Goal: Transaction & Acquisition: Download file/media

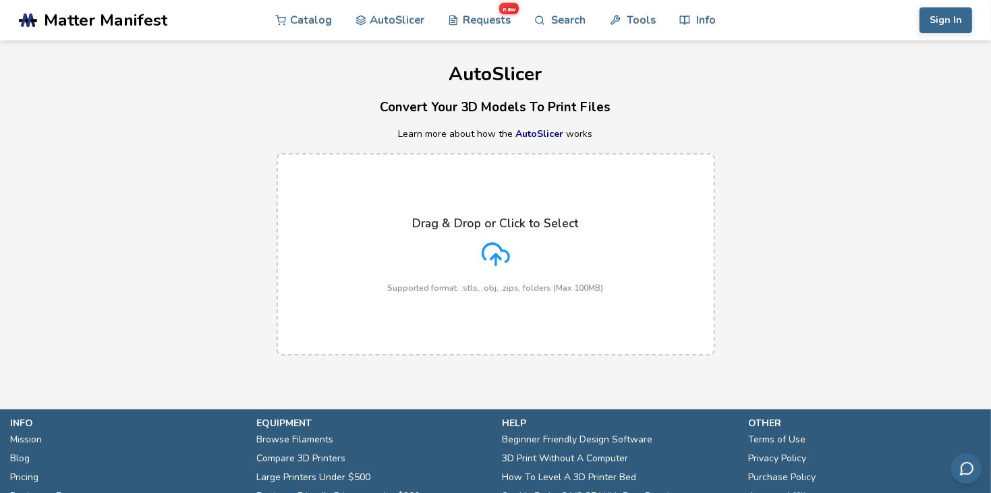
click at [590, 232] on div "Drag & Drop or Click to Select Supported format: .stls, .obj, .zips, folders (M…" at bounding box center [496, 255] width 216 height 76
click at [0, 0] on input "Drag & Drop or Click to Select Supported format: .stls, .obj, .zips, folders (M…" at bounding box center [0, 0] width 0 height 0
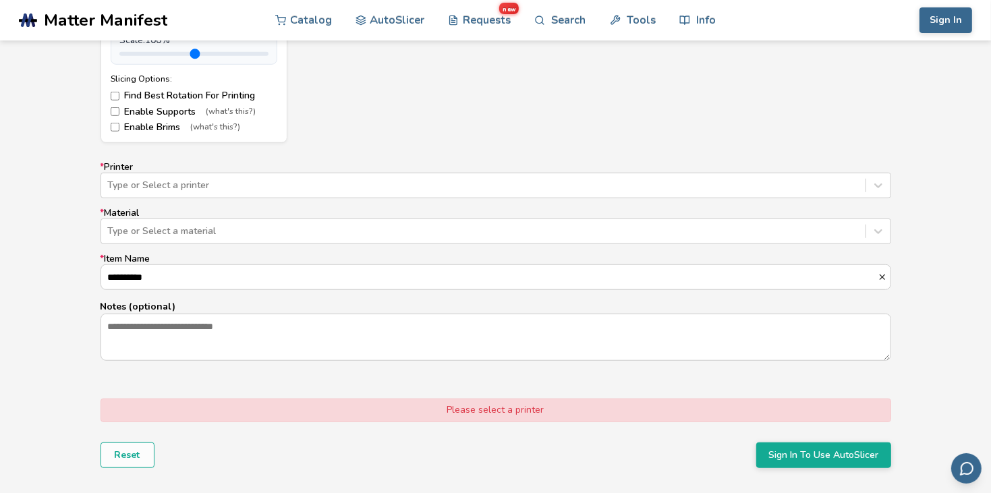
scroll to position [766, 0]
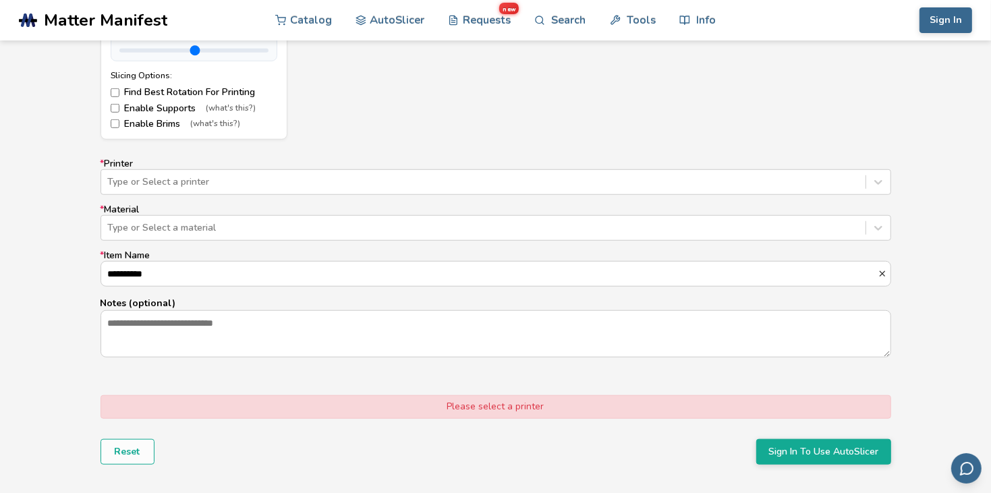
click at [268, 165] on label "* Printer Type or Select a printer" at bounding box center [495, 177] width 791 height 36
click at [276, 178] on div at bounding box center [483, 181] width 751 height 13
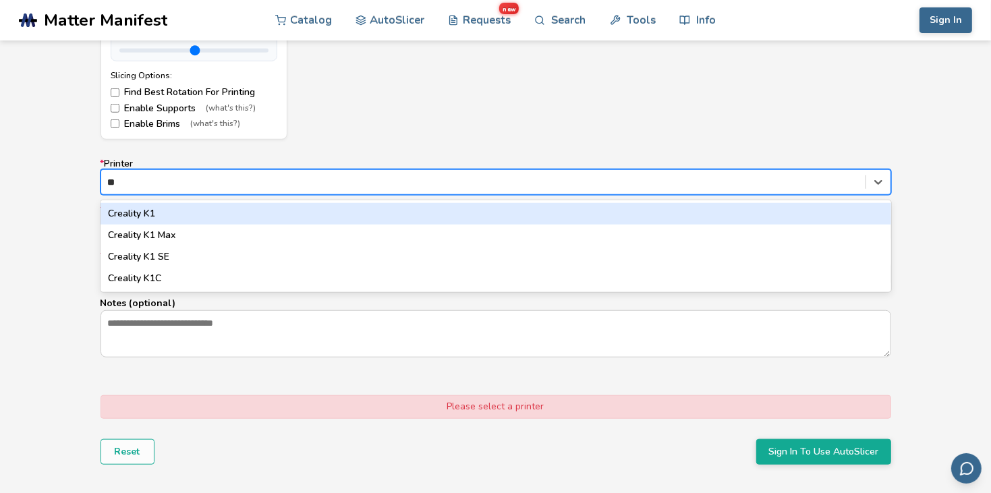
type input "*"
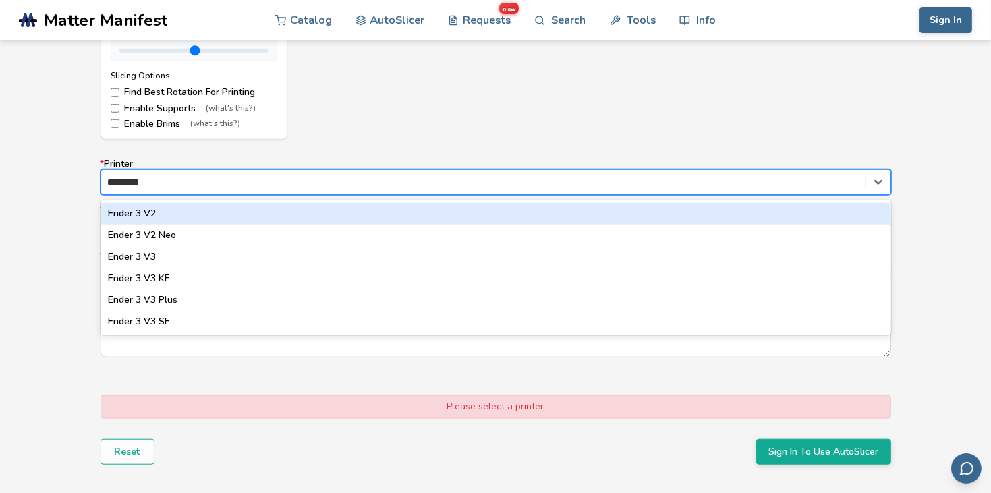
type input "**********"
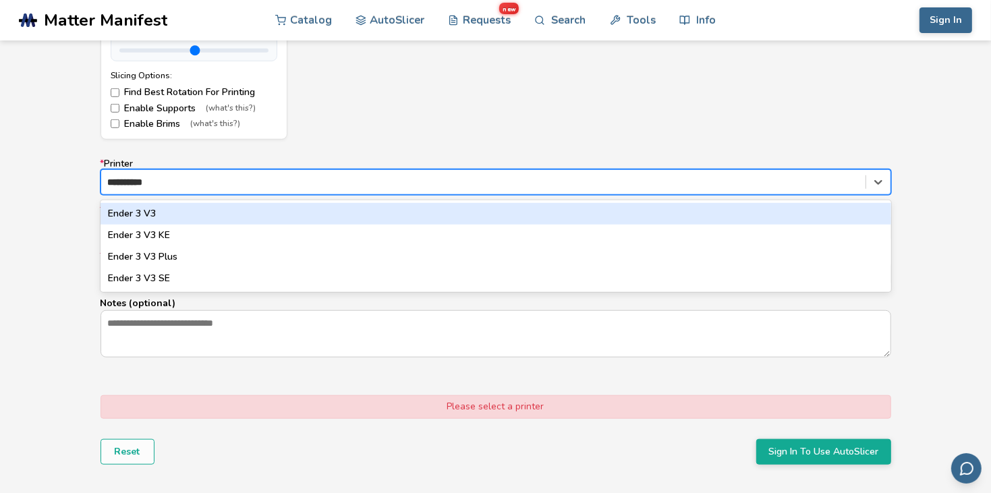
click at [210, 282] on div "Ender 3 V3 SE" at bounding box center [495, 279] width 791 height 22
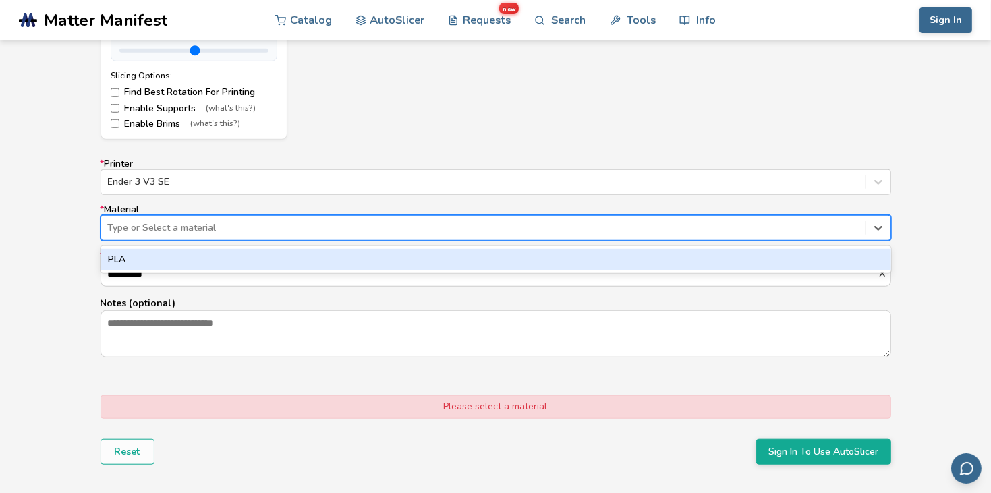
click at [200, 231] on div at bounding box center [483, 227] width 751 height 13
click at [181, 253] on div "PLA" at bounding box center [495, 260] width 791 height 22
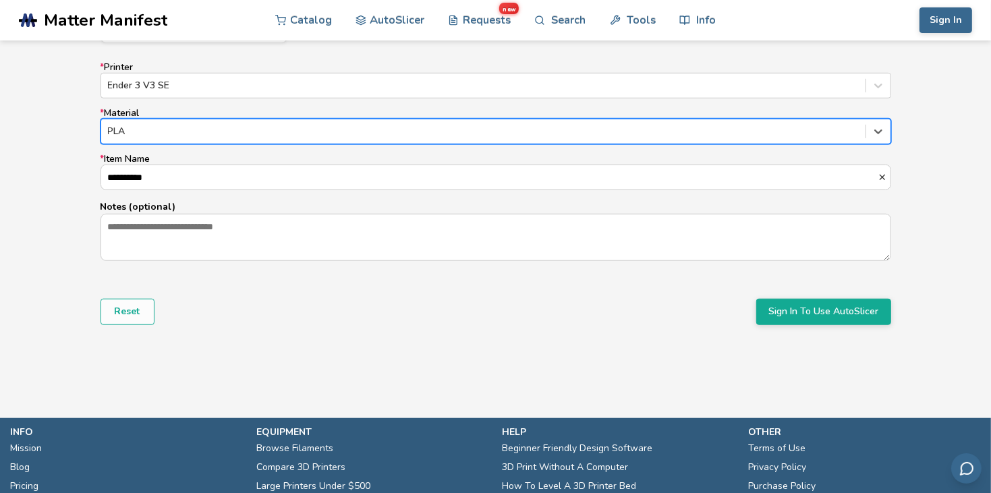
scroll to position [868, 0]
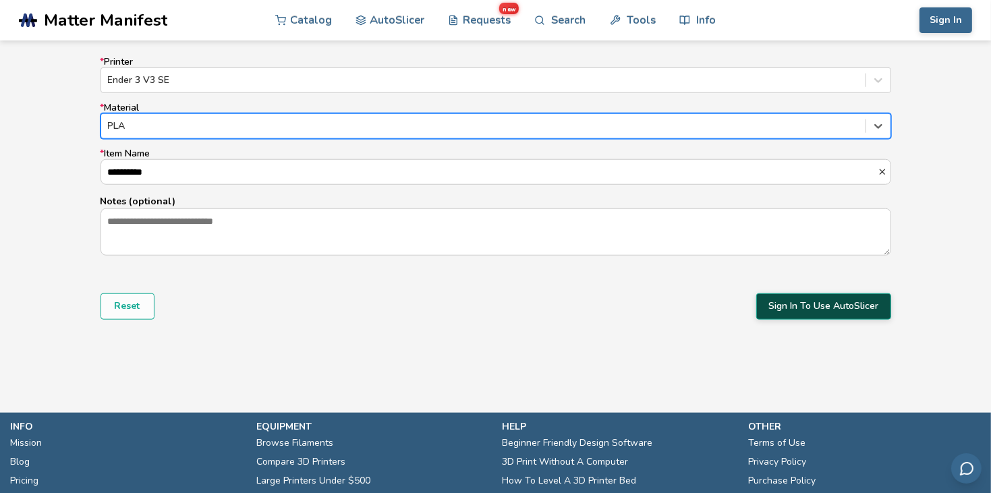
click at [797, 310] on button "Sign In To Use AutoSlicer" at bounding box center [823, 306] width 135 height 26
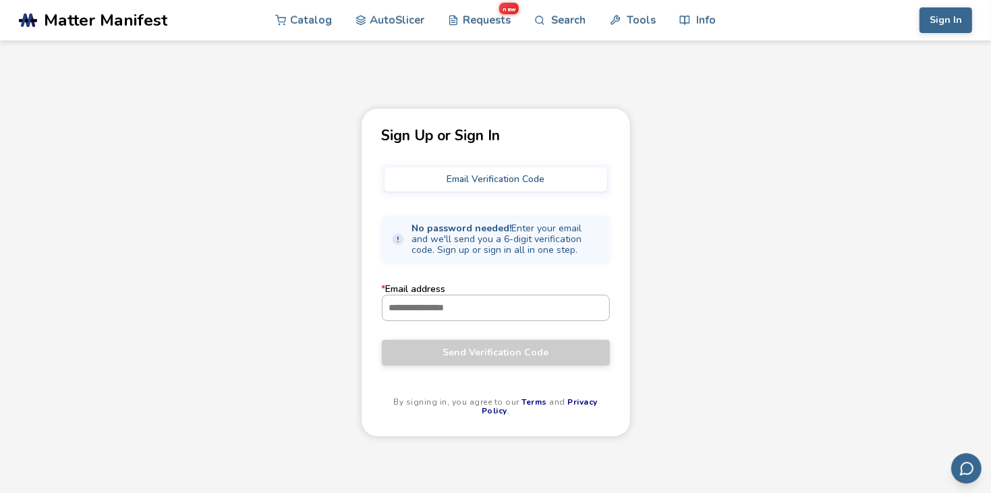
click at [579, 318] on input "* Email address" at bounding box center [495, 307] width 227 height 24
type input "**********"
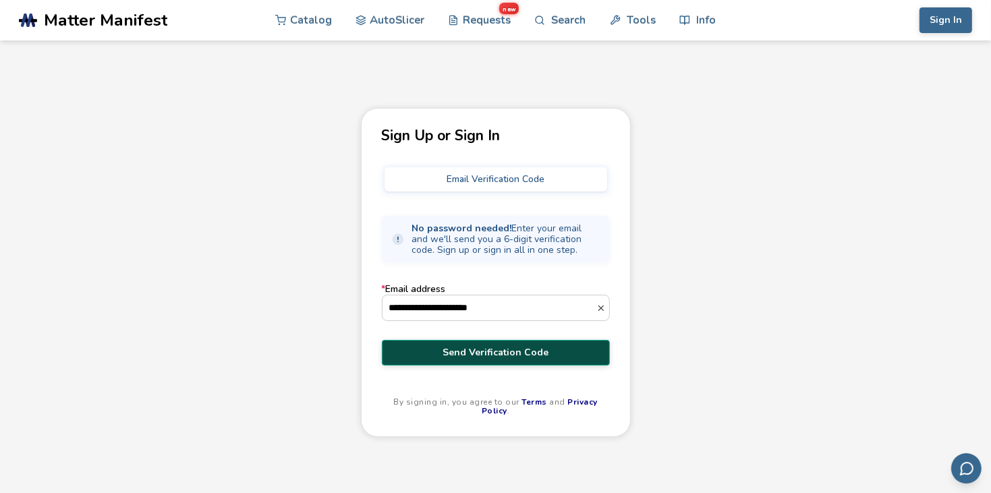
click at [480, 347] on span "Send Verification Code" at bounding box center [496, 352] width 208 height 11
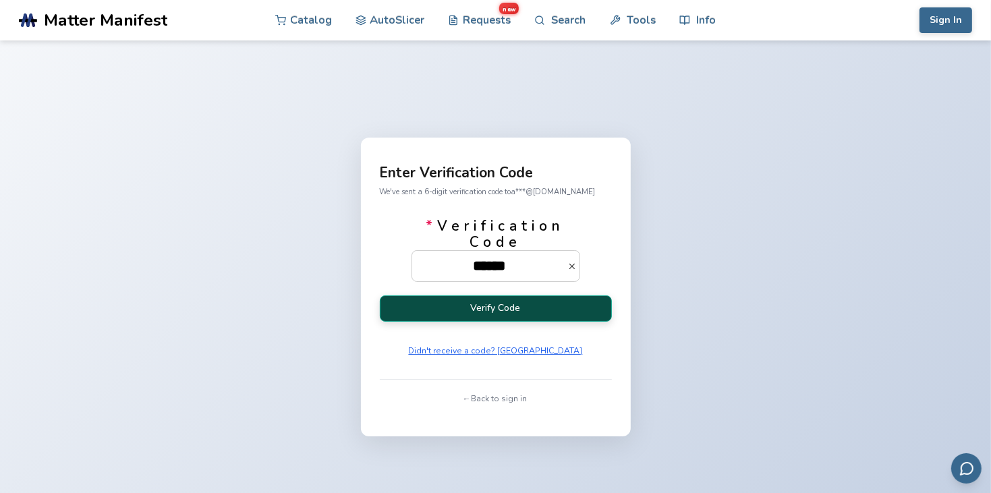
type input "******"
click at [546, 307] on button "Verify Code" at bounding box center [496, 308] width 232 height 26
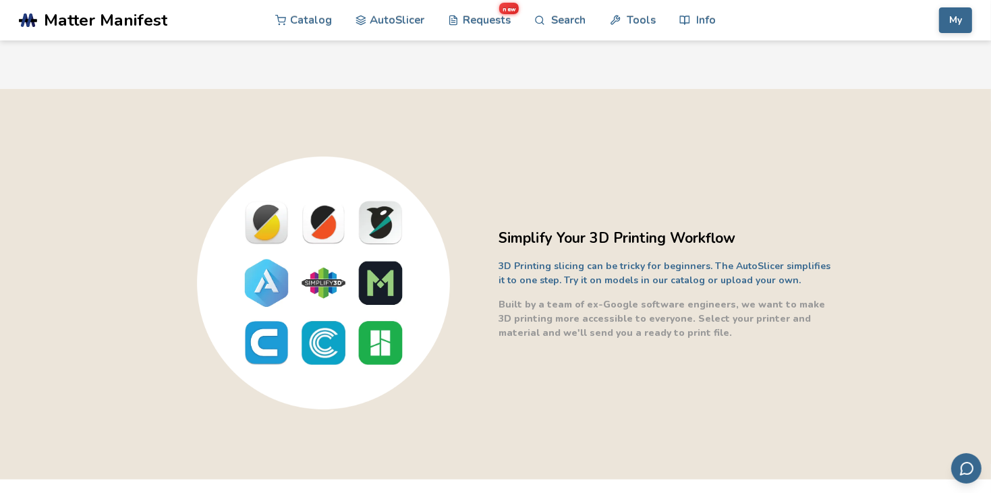
scroll to position [198, 0]
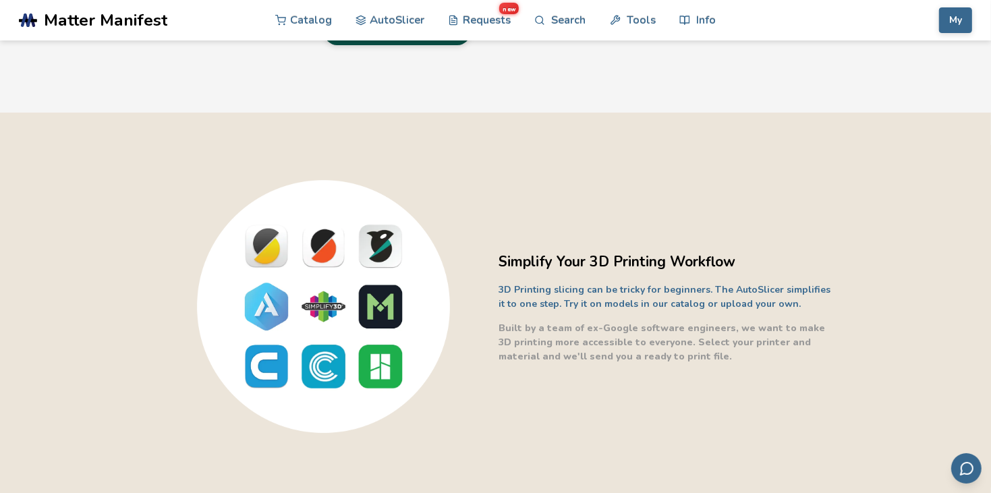
click at [324, 45] on link "Browse Things To Print" at bounding box center [397, 31] width 147 height 26
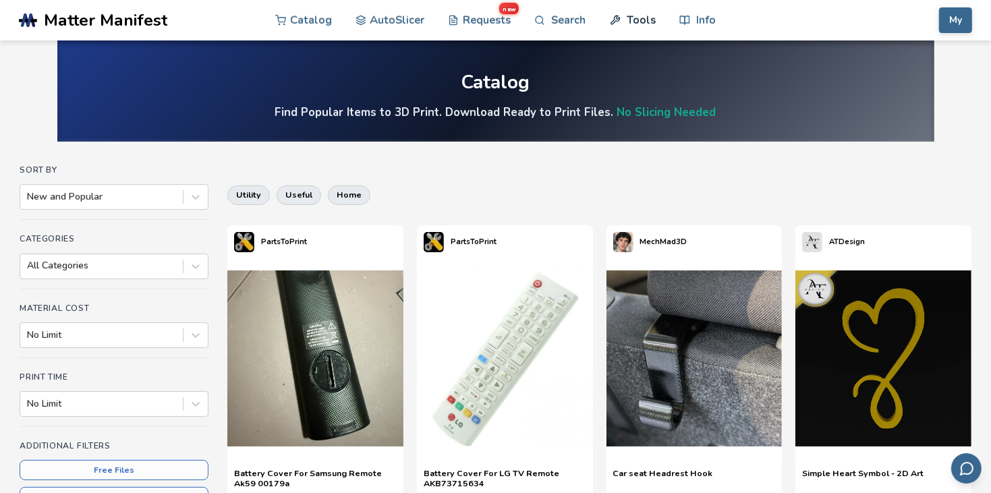
click at [632, 26] on link "Tools" at bounding box center [633, 20] width 46 height 40
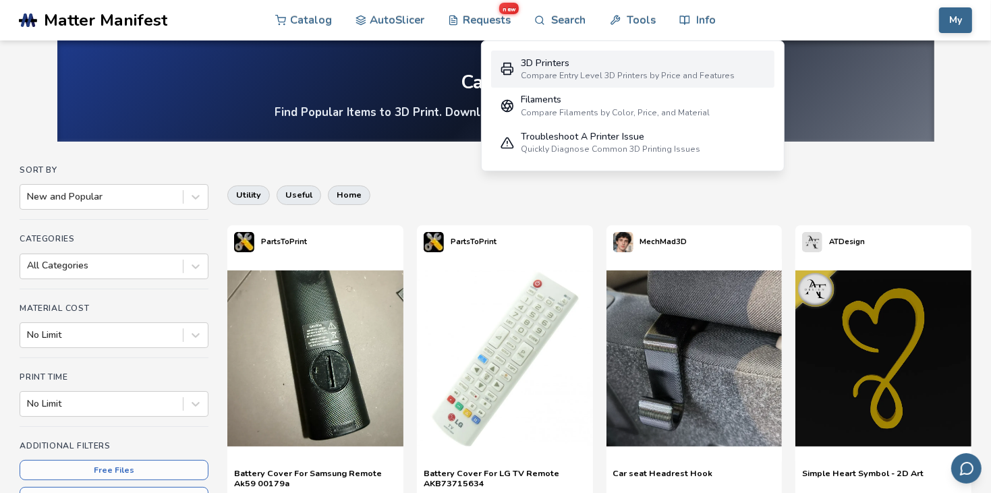
click at [580, 67] on div "3D Printers" at bounding box center [628, 63] width 214 height 11
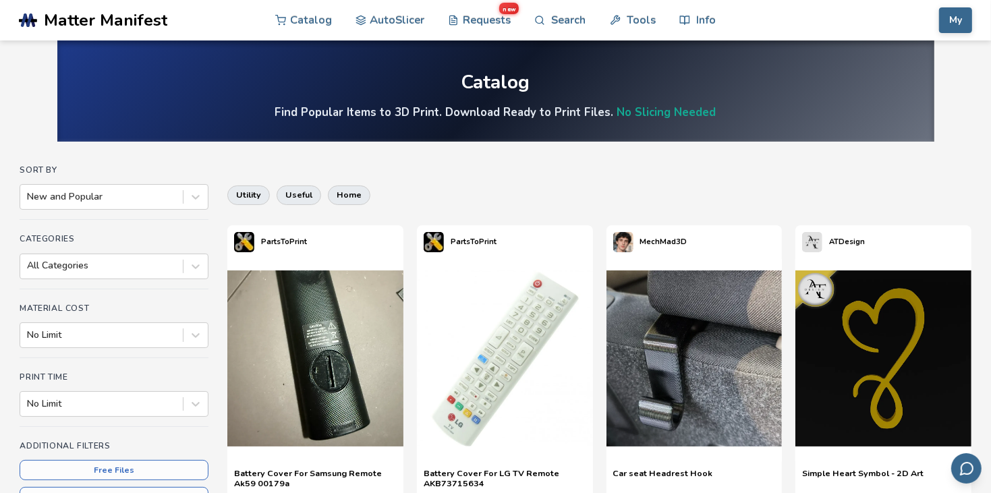
select select "**********"
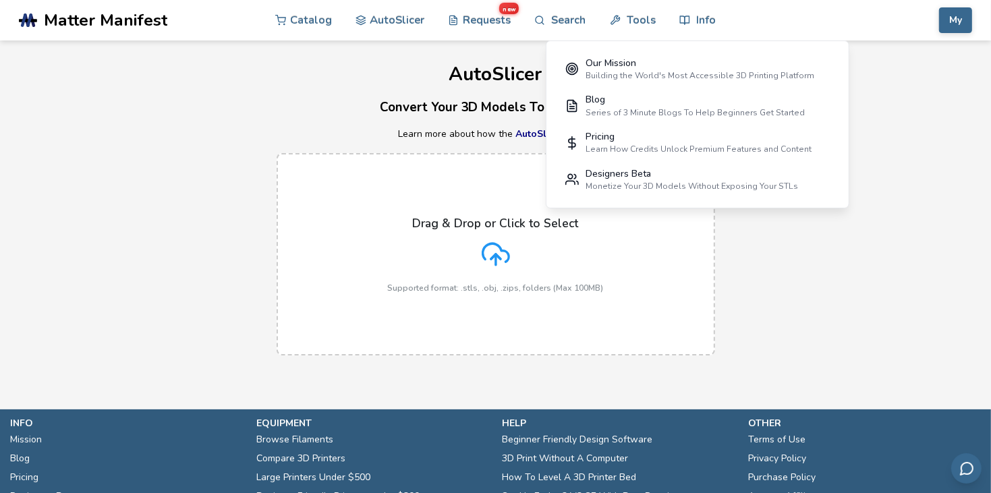
click at [427, 213] on label "Drag & Drop or Click to Select Supported format: .stls, .obj, .zips, folders (M…" at bounding box center [496, 254] width 438 height 202
click at [0, 0] on input "Drag & Drop or Click to Select Supported format: .stls, .obj, .zips, folders (M…" at bounding box center [0, 0] width 0 height 0
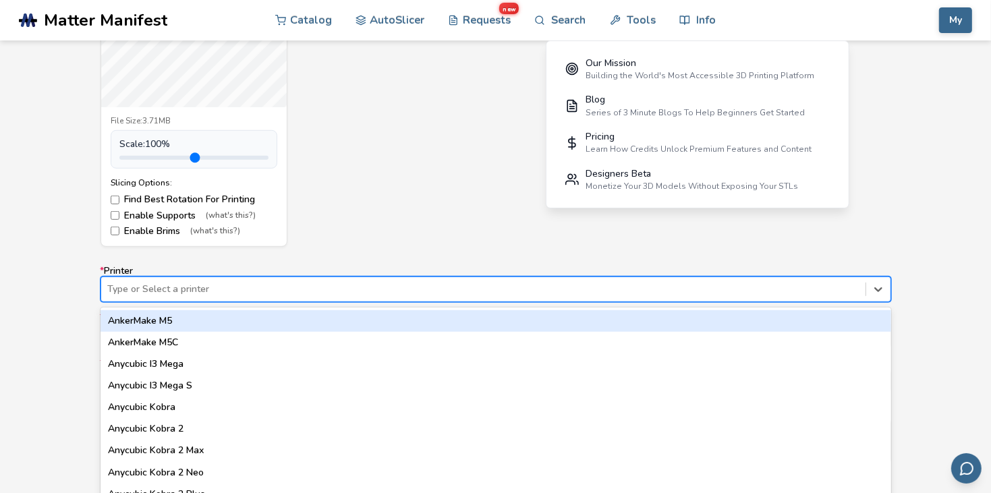
scroll to position [683, 0]
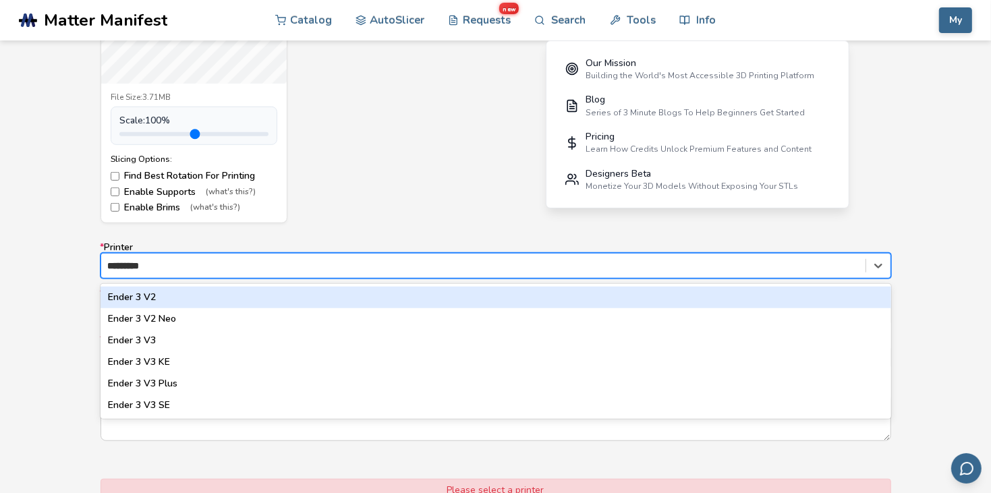
type input "**********"
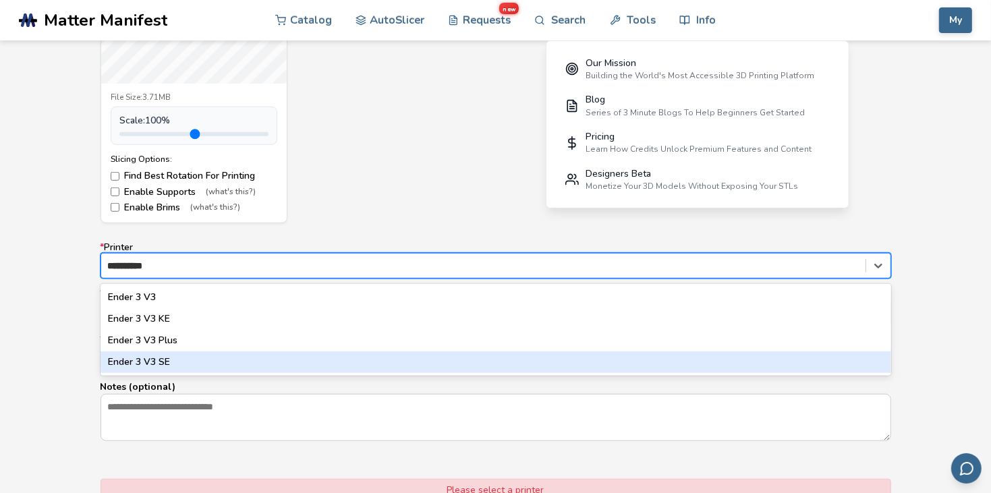
click at [148, 366] on div "Ender 3 V3 SE" at bounding box center [495, 362] width 791 height 22
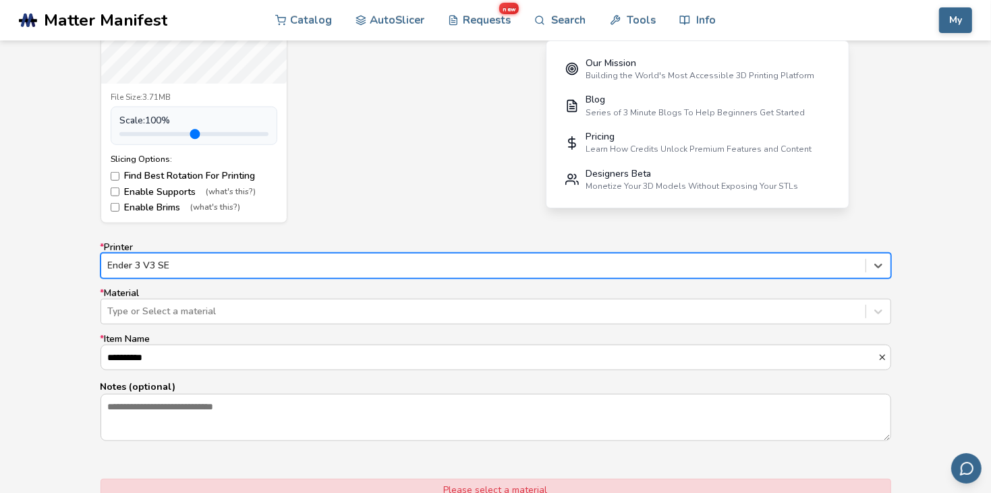
click at [195, 298] on label "* Material Type or Select a material" at bounding box center [495, 306] width 791 height 36
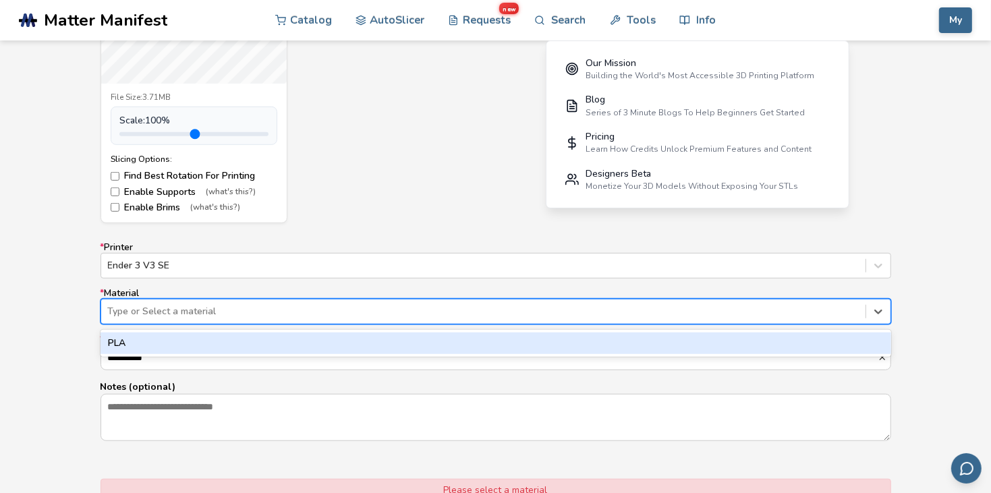
click at [196, 313] on div at bounding box center [483, 311] width 751 height 13
click at [191, 341] on div "PLA" at bounding box center [495, 344] width 791 height 22
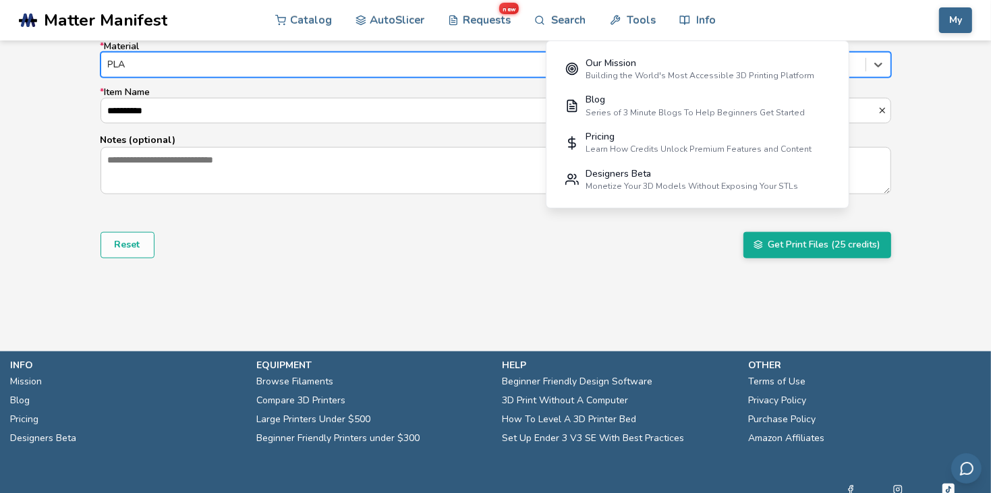
scroll to position [932, 0]
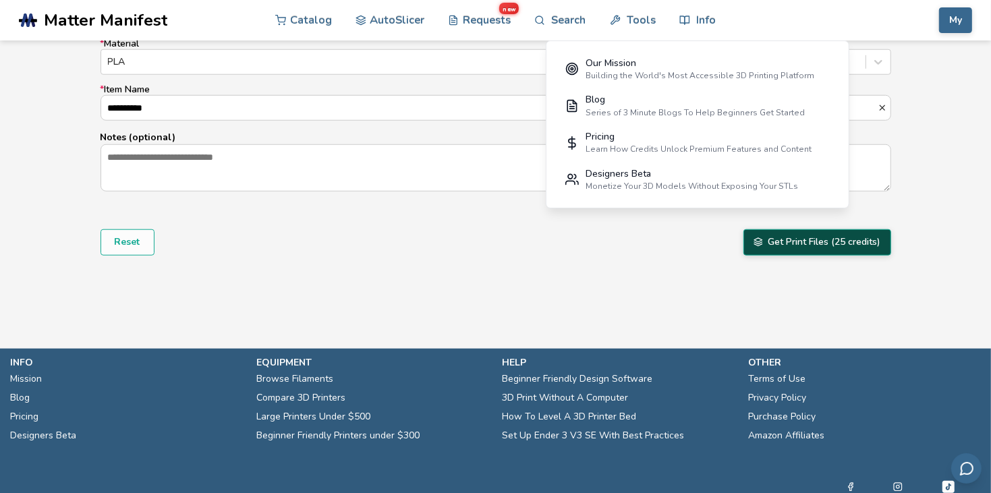
click at [777, 243] on button "Get Print Files (25 credits)" at bounding box center [817, 242] width 148 height 26
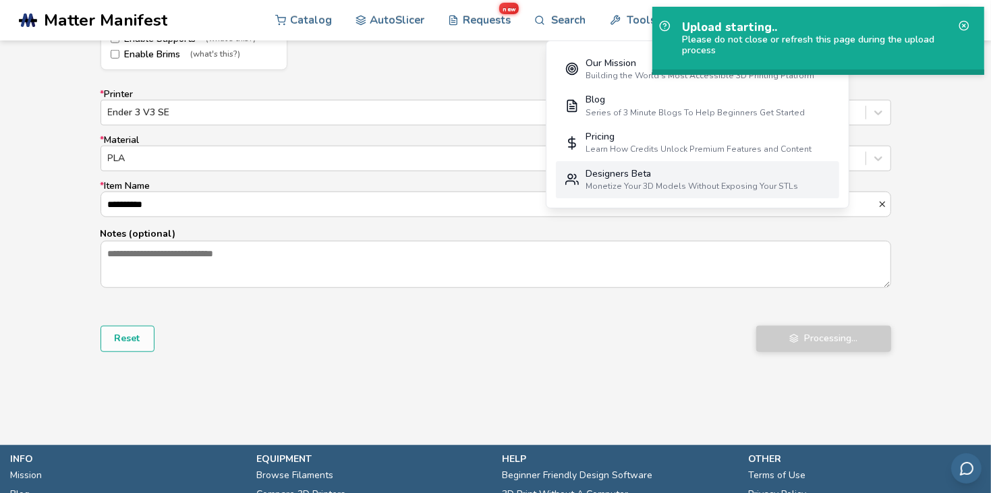
scroll to position [836, 0]
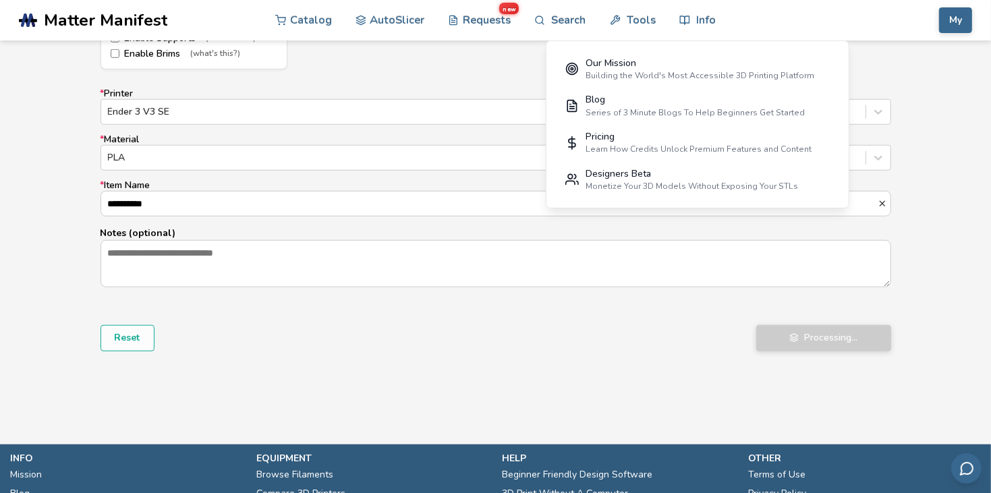
click at [648, 330] on div "Reset Processing..." at bounding box center [495, 338] width 791 height 26
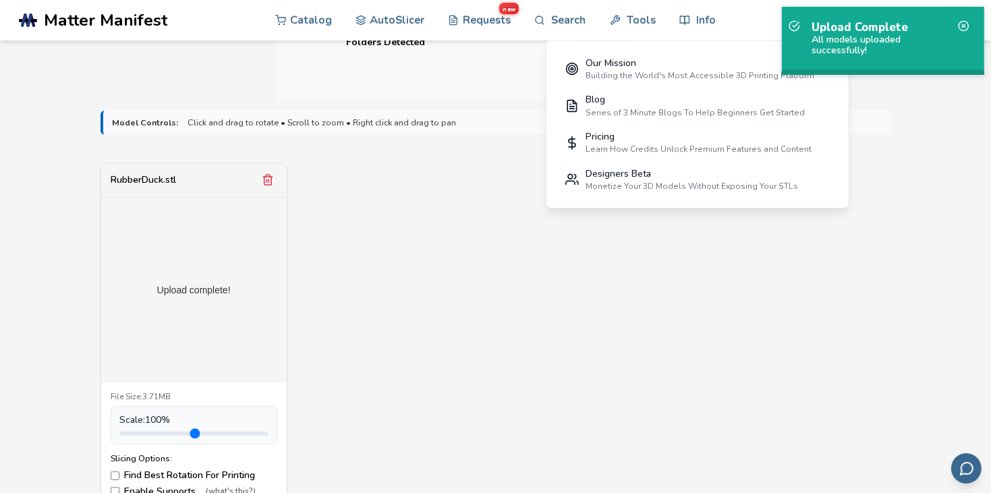
scroll to position [382, 0]
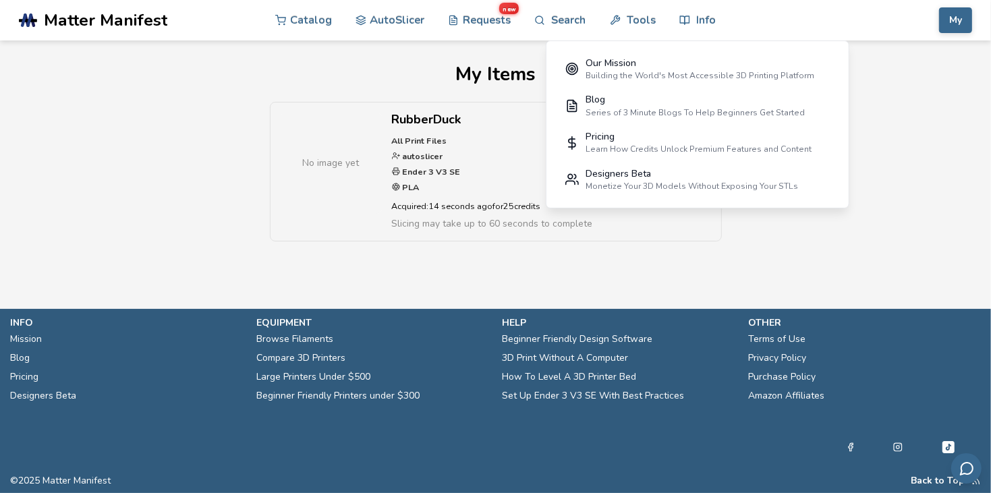
click at [444, 69] on h1 "My Items" at bounding box center [495, 74] width 951 height 22
click at [699, 14] on link "Info" at bounding box center [697, 20] width 36 height 40
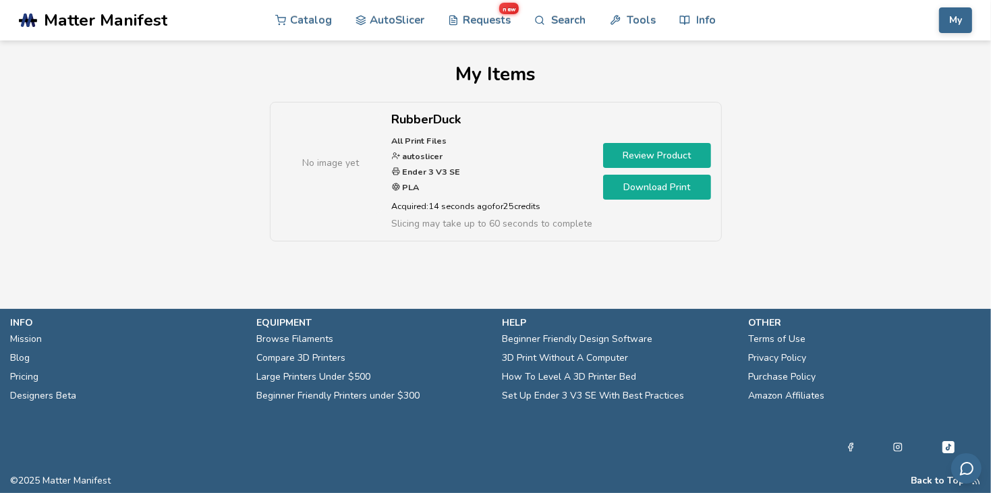
click at [668, 185] on link "Download Print" at bounding box center [657, 187] width 108 height 25
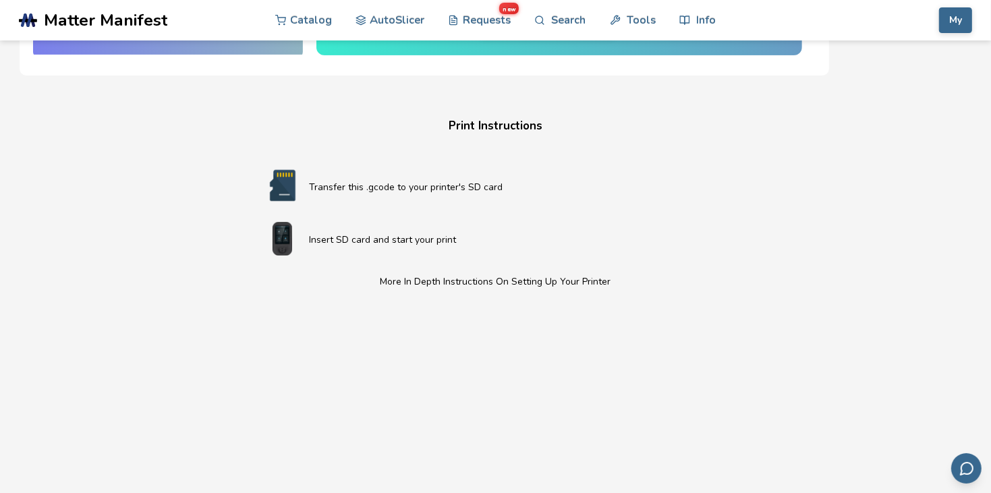
scroll to position [261, 0]
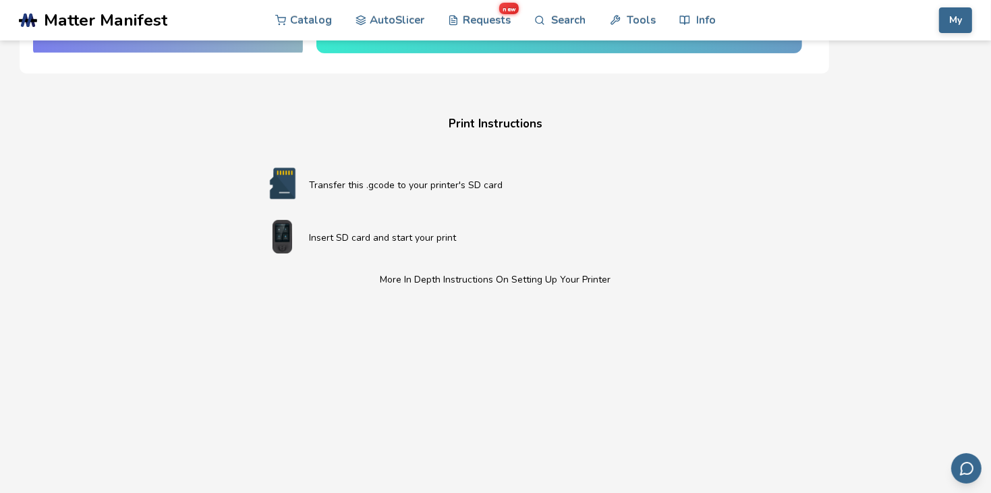
click at [946, 171] on div "Download Your Print File RubberDuck All Print Files Created By: autoslicer This…" at bounding box center [495, 199] width 951 height 793
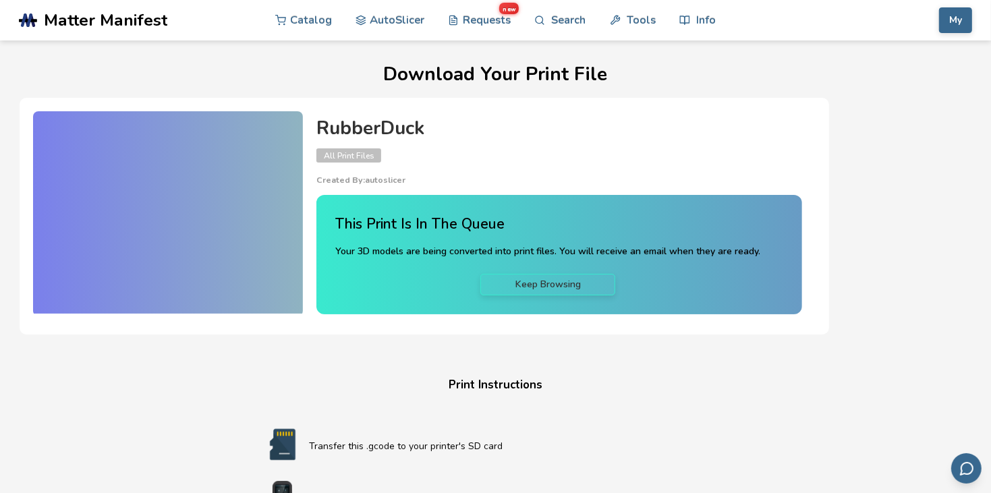
click at [469, 84] on h1 "Download Your Print File" at bounding box center [495, 74] width 951 height 21
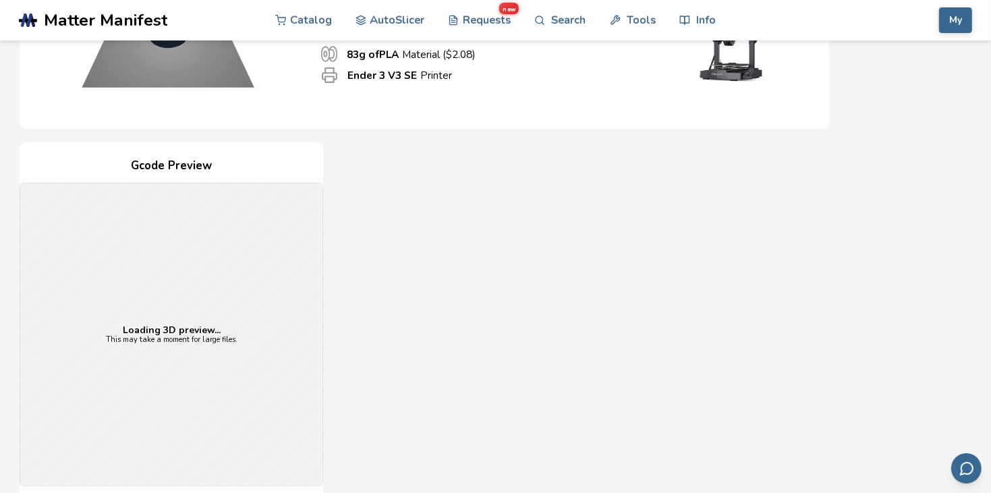
scroll to position [205, 0]
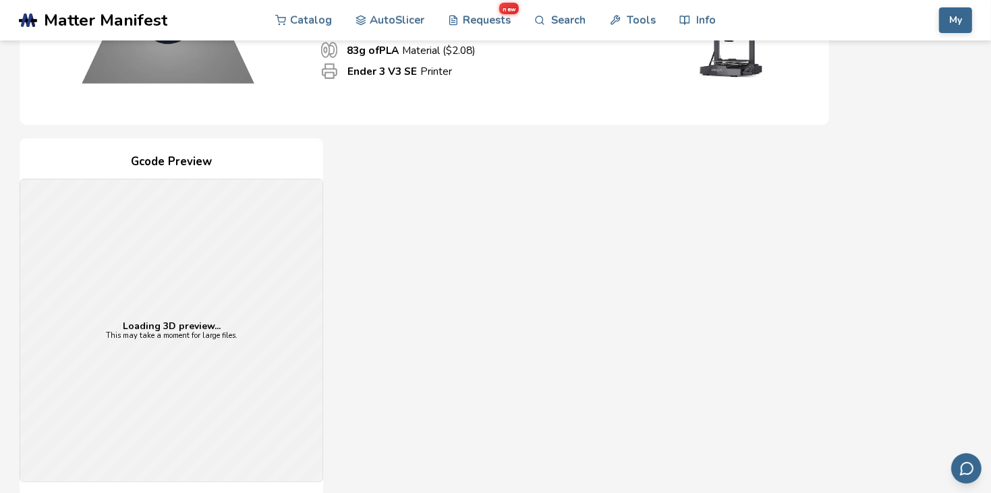
click at [196, 374] on div "Loading 3D preview... This may take a moment for large files." at bounding box center [171, 330] width 302 height 302
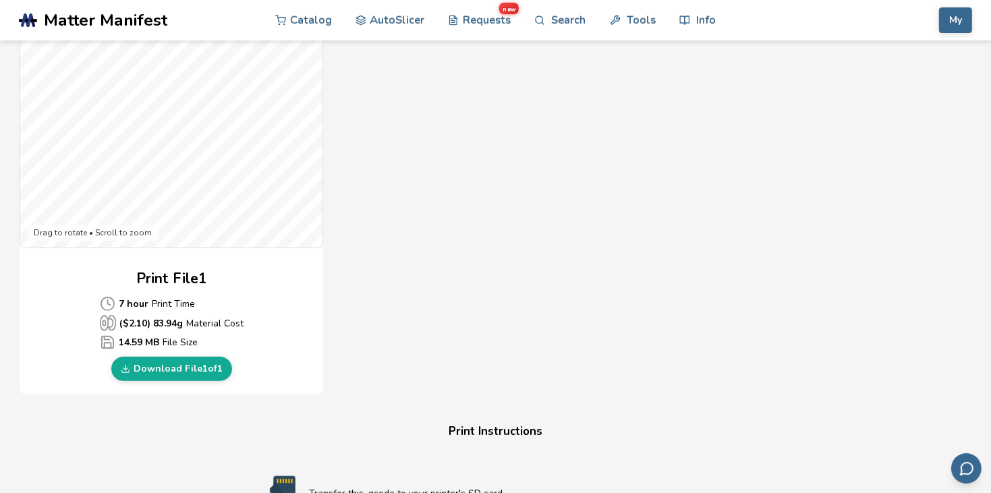
scroll to position [532, 0]
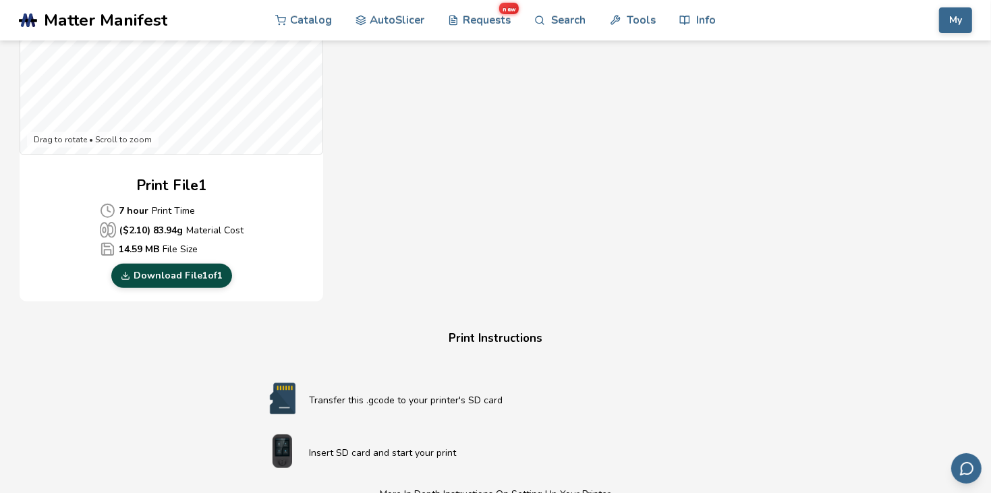
click at [187, 272] on link "Download File 1 of 1" at bounding box center [171, 276] width 121 height 24
